Goal: Task Accomplishment & Management: Complete application form

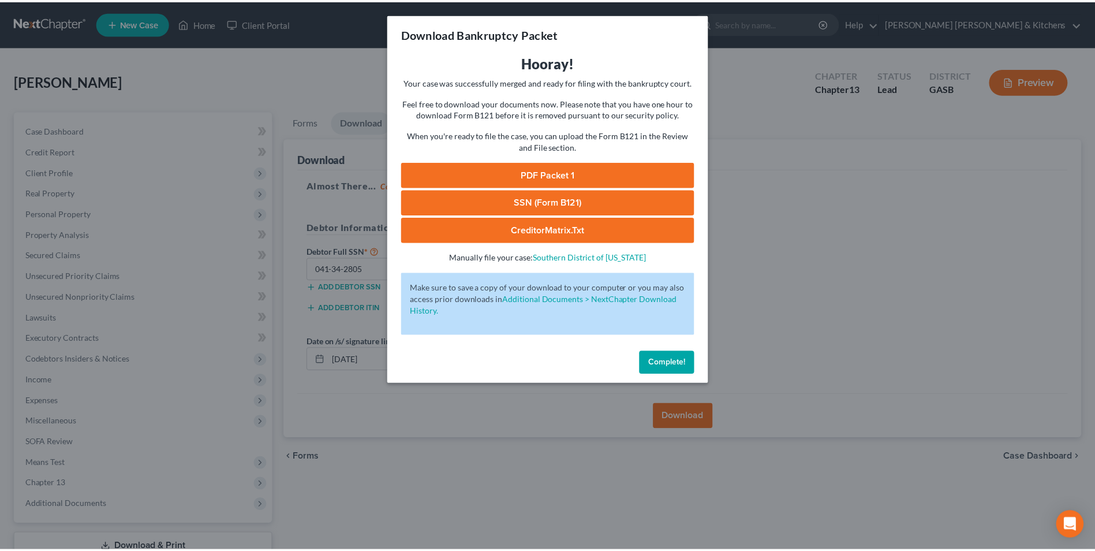
scroll to position [84, 0]
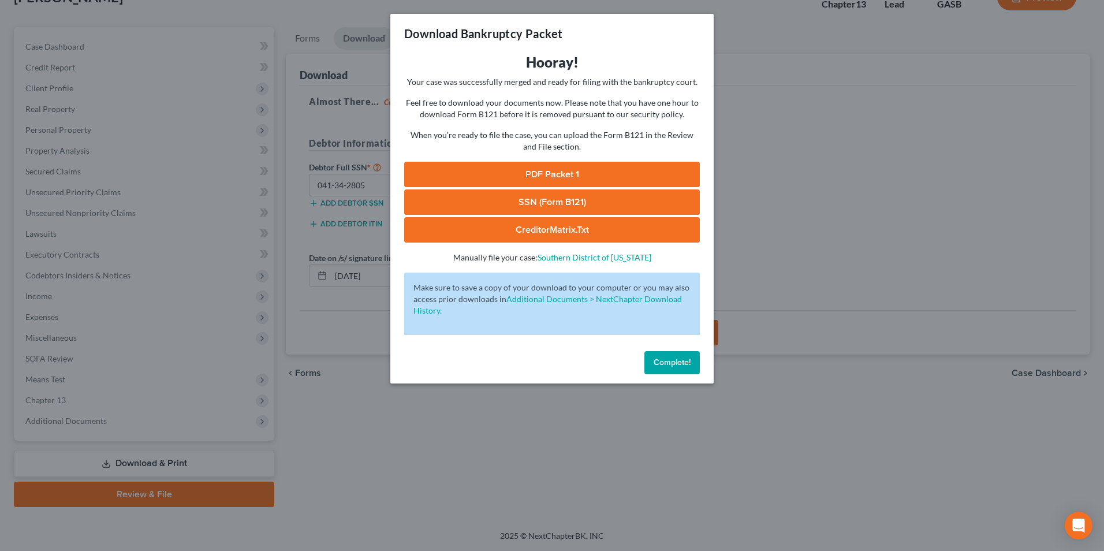
click at [322, 491] on div "Download Bankruptcy Packet Hooray! Your case was successfully merged and ready …" at bounding box center [552, 275] width 1104 height 551
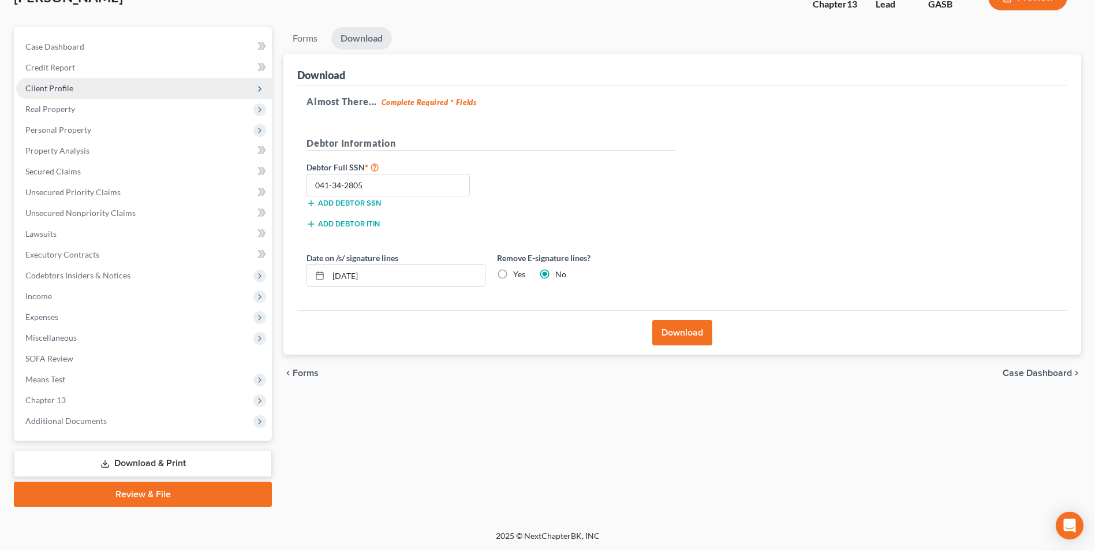
click at [58, 87] on span "Client Profile" at bounding box center [49, 88] width 48 height 10
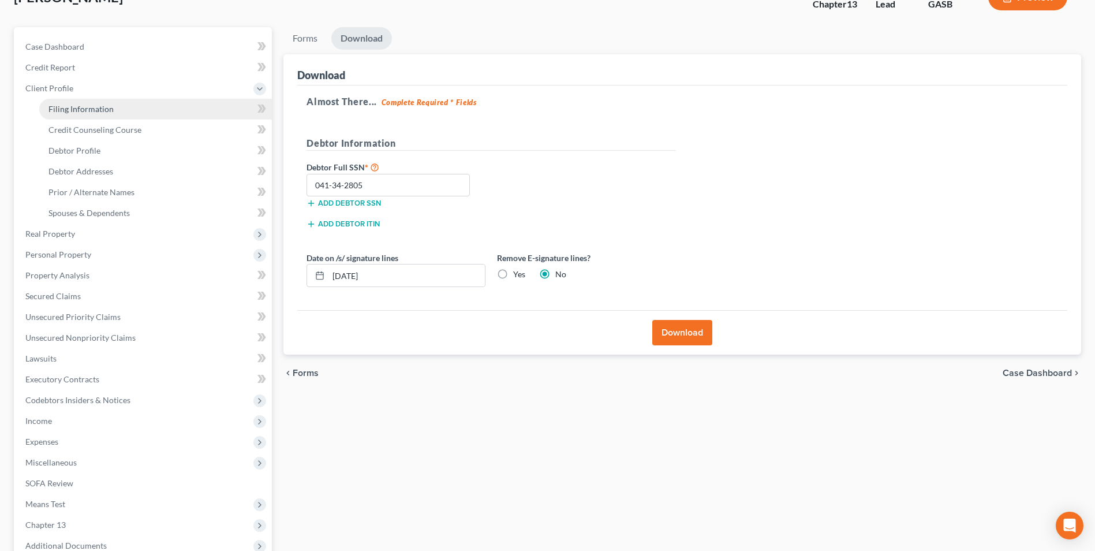
click at [70, 113] on span "Filing Information" at bounding box center [80, 109] width 65 height 10
select select "1"
select select "0"
select select "3"
select select "20"
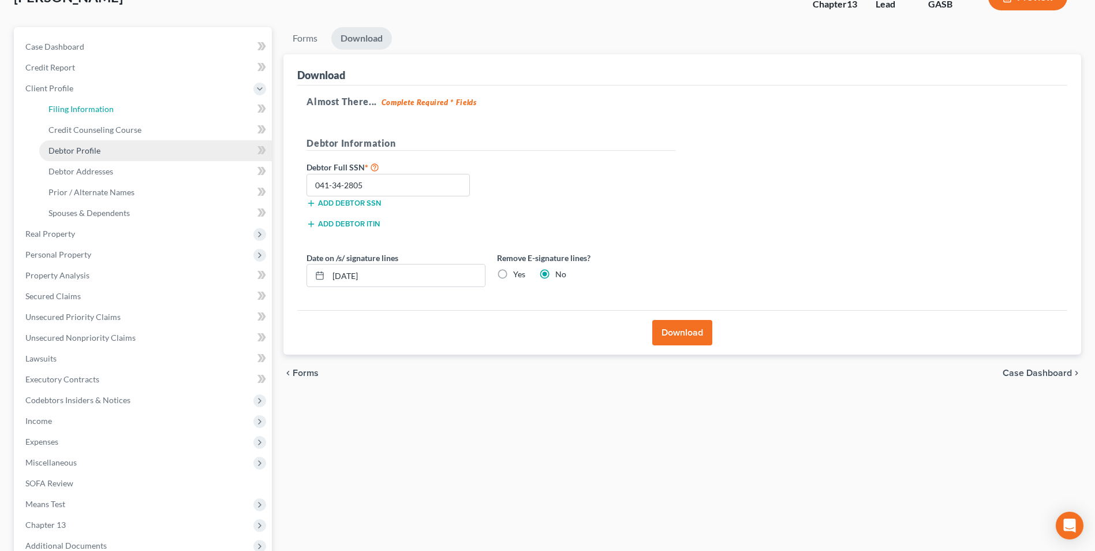
select select "0"
select select "10"
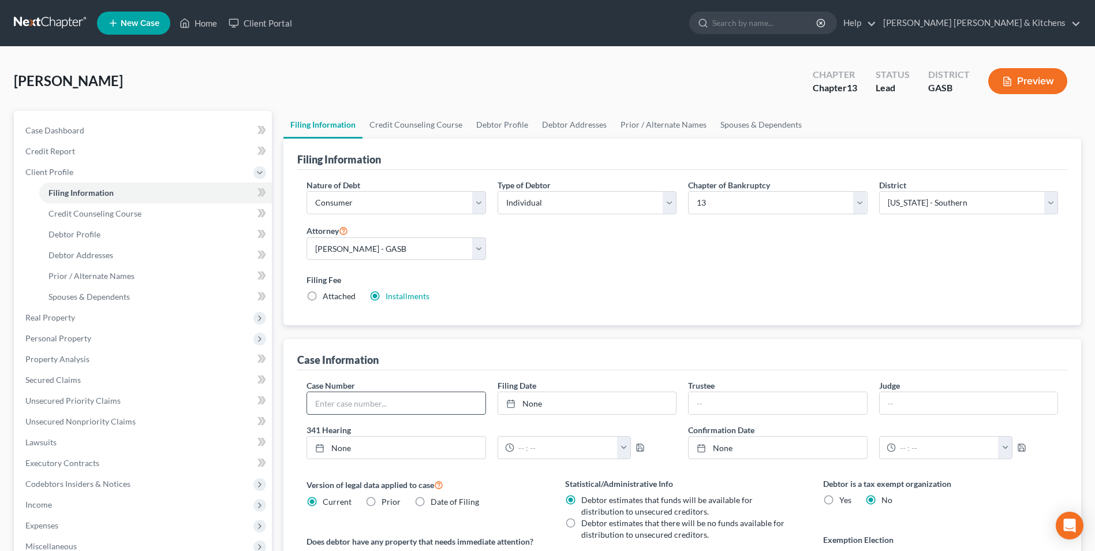
click at [351, 394] on input "text" at bounding box center [396, 403] width 178 height 22
type input "25-10644"
drag, startPoint x: 201, startPoint y: 21, endPoint x: 331, endPoint y: 58, distance: 135.1
click at [201, 21] on link "Home" at bounding box center [198, 23] width 49 height 21
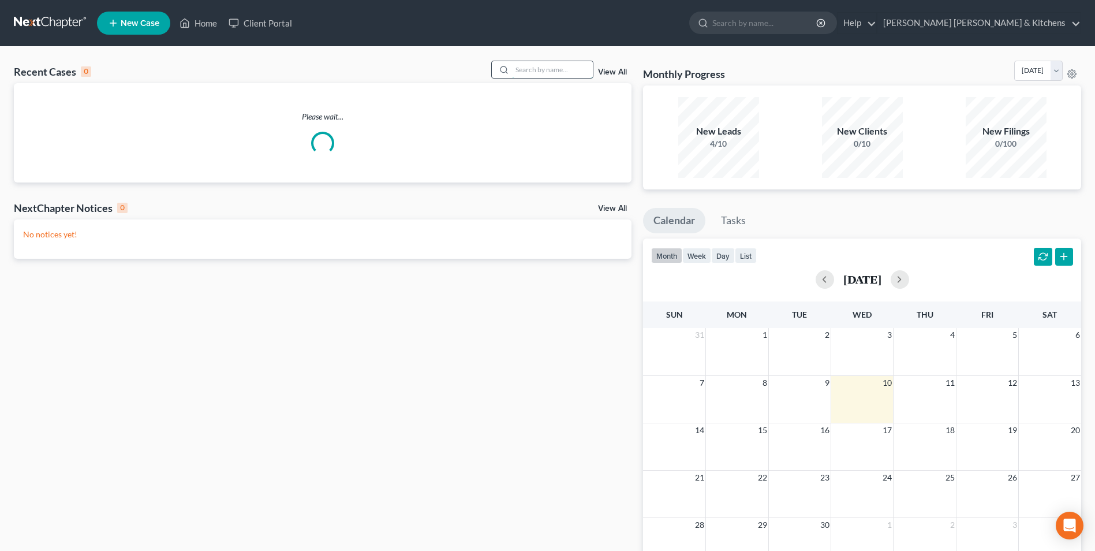
click at [553, 71] on input "search" at bounding box center [552, 69] width 81 height 17
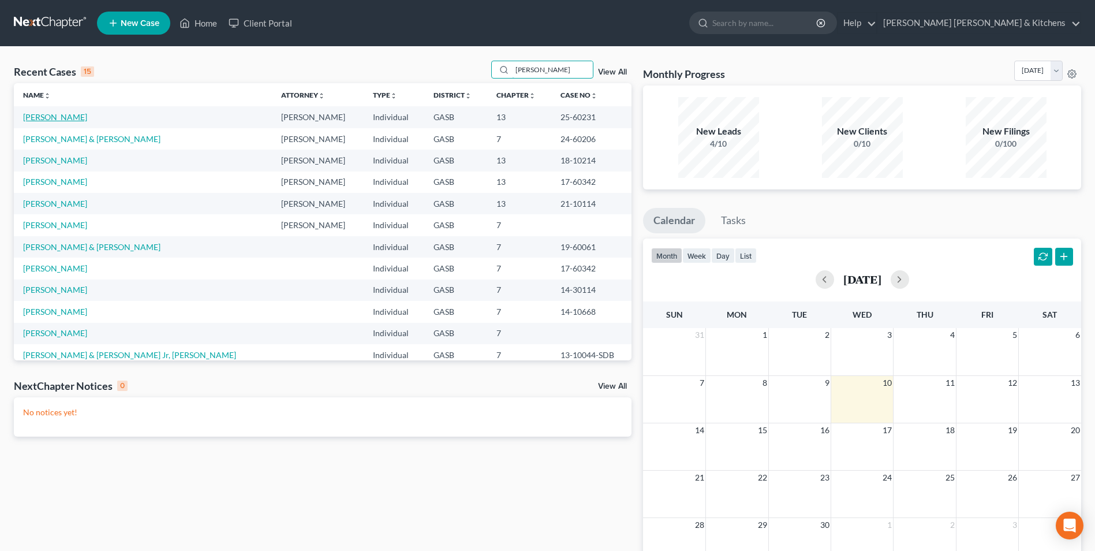
type input "[PERSON_NAME]"
click at [47, 114] on link "[PERSON_NAME]" at bounding box center [55, 117] width 64 height 10
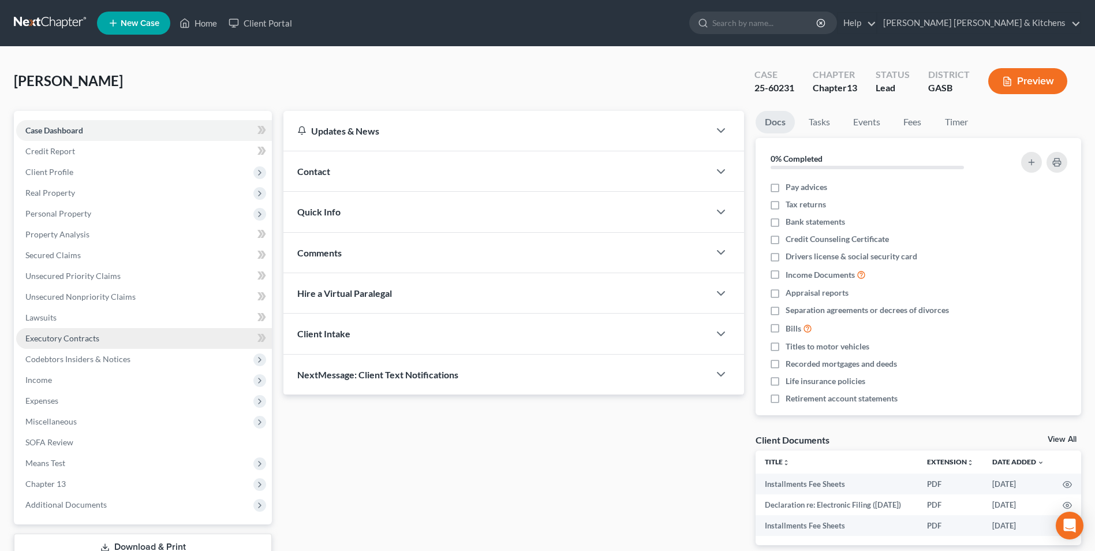
click at [62, 339] on span "Executory Contracts" at bounding box center [62, 338] width 74 height 10
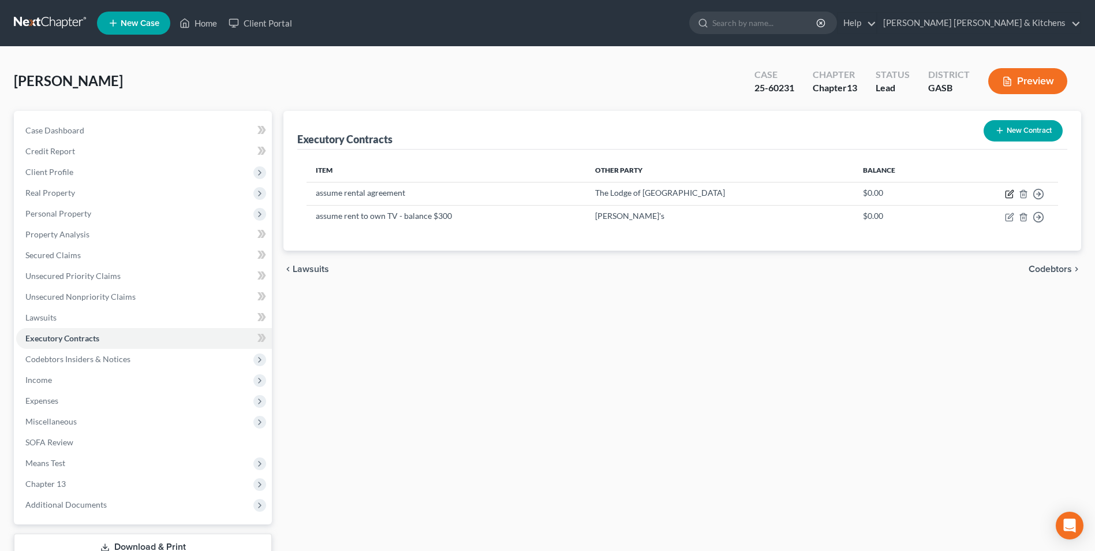
drag, startPoint x: 1010, startPoint y: 196, endPoint x: 925, endPoint y: 349, distance: 175.2
click at [1008, 199] on td "Move to D Move to E Move to F Move to Notice Only" at bounding box center [1002, 193] width 113 height 23
click at [1010, 195] on icon "button" at bounding box center [1010, 192] width 5 height 5
select select "10"
select select "0"
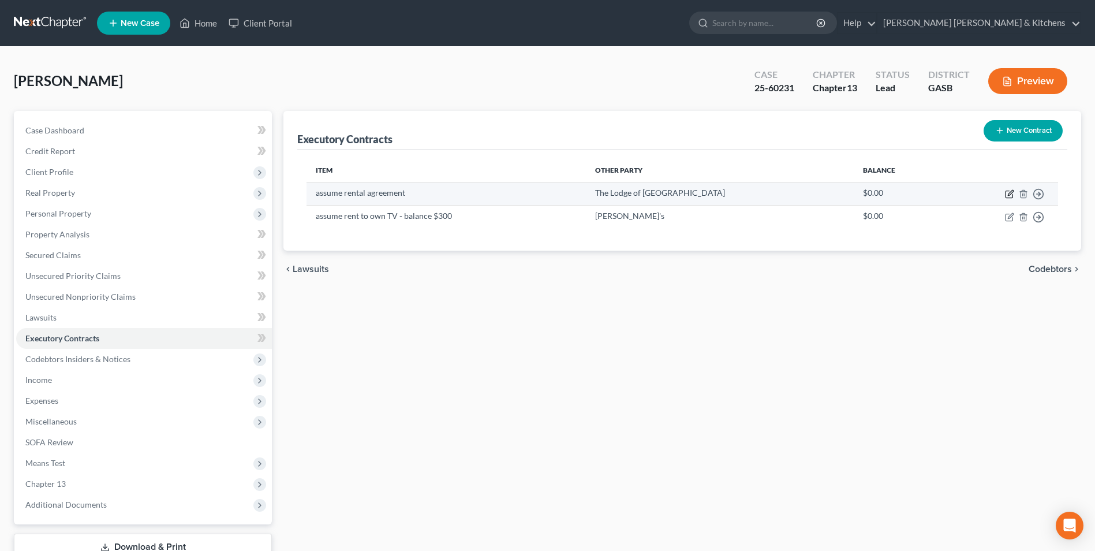
select select "2"
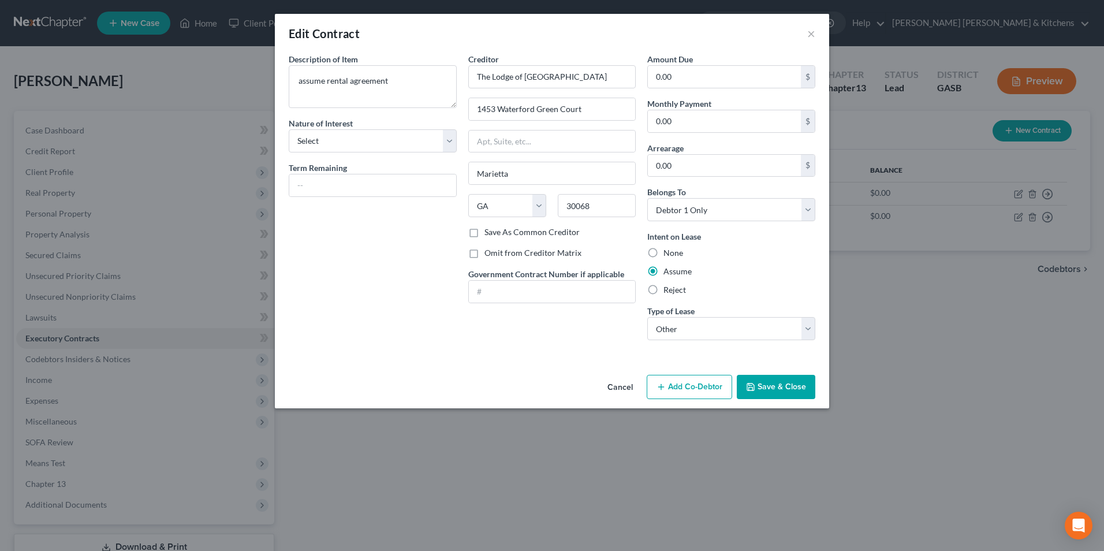
click at [626, 387] on button "Cancel" at bounding box center [620, 387] width 44 height 23
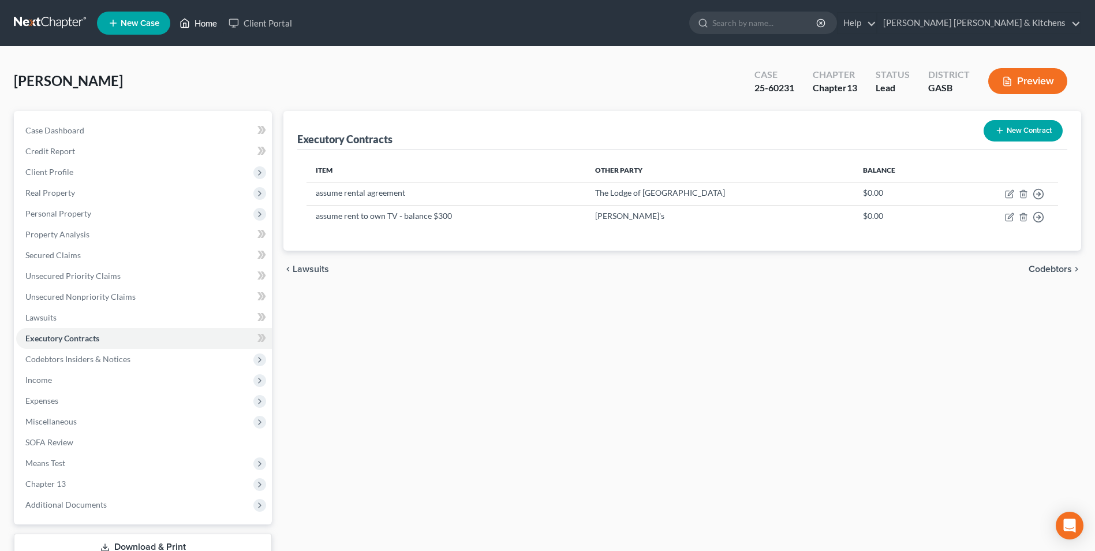
drag, startPoint x: 189, startPoint y: 25, endPoint x: 200, endPoint y: 42, distance: 20.3
click at [189, 25] on icon at bounding box center [185, 23] width 10 height 14
